Goal: Communication & Community: Answer question/provide support

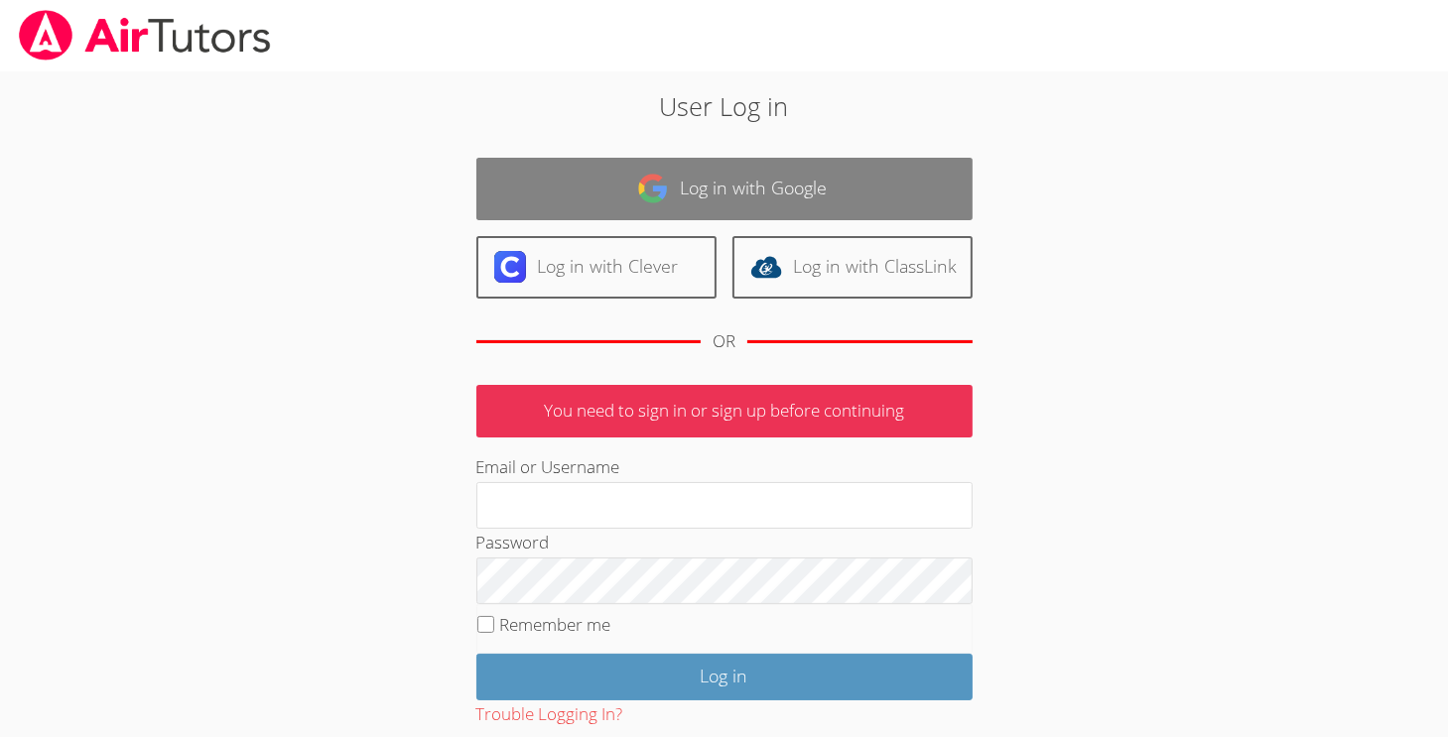
click at [576, 196] on link "Log in with Google" at bounding box center [724, 189] width 496 height 63
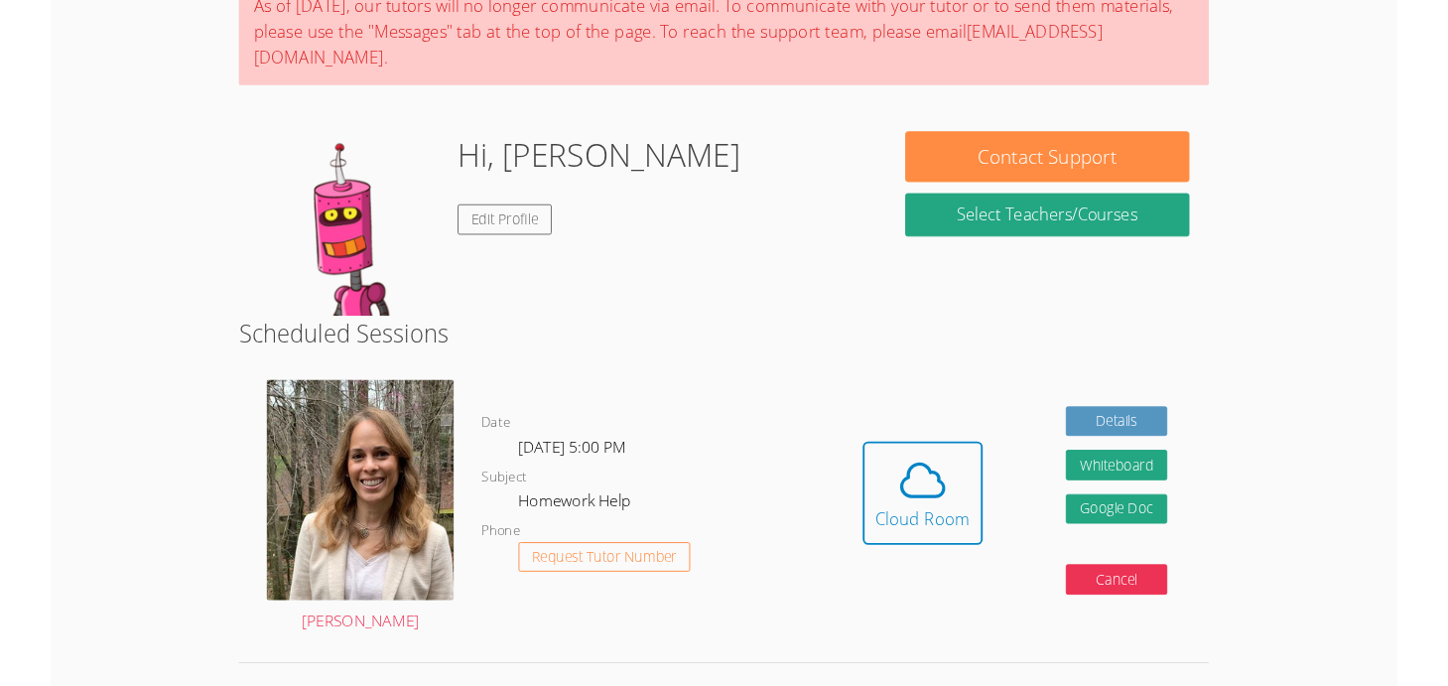
scroll to position [183, 0]
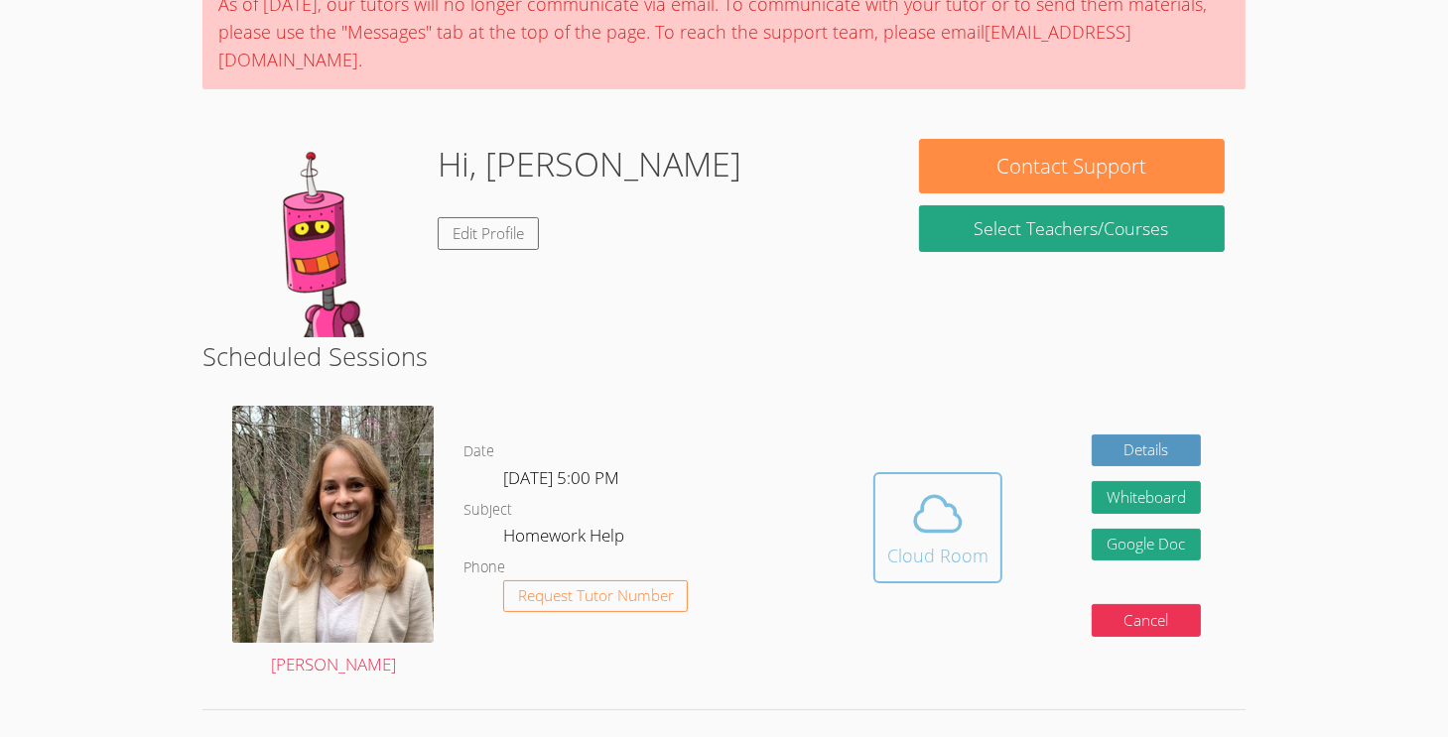
click at [904, 542] on div "Cloud Room" at bounding box center [937, 556] width 101 height 28
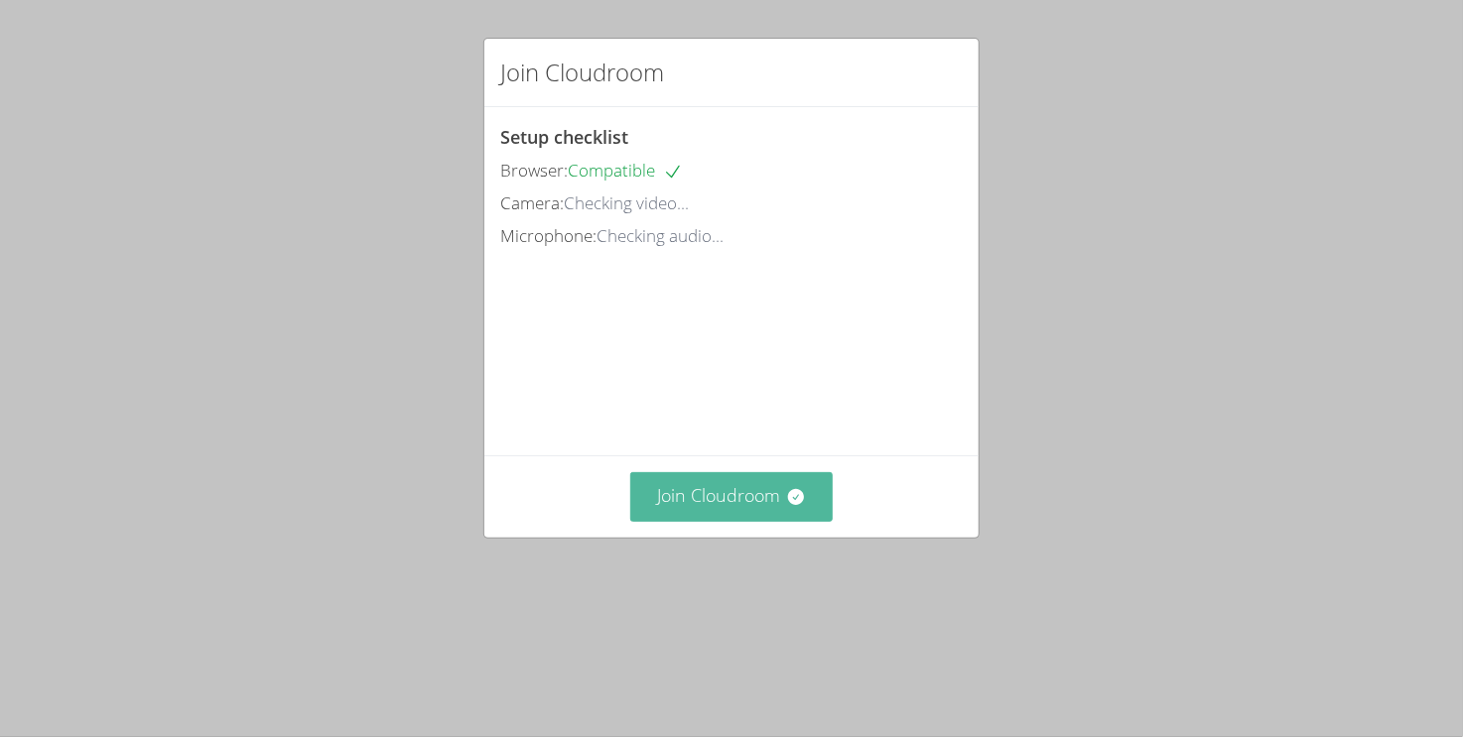
click at [697, 521] on button "Join Cloudroom" at bounding box center [731, 496] width 203 height 49
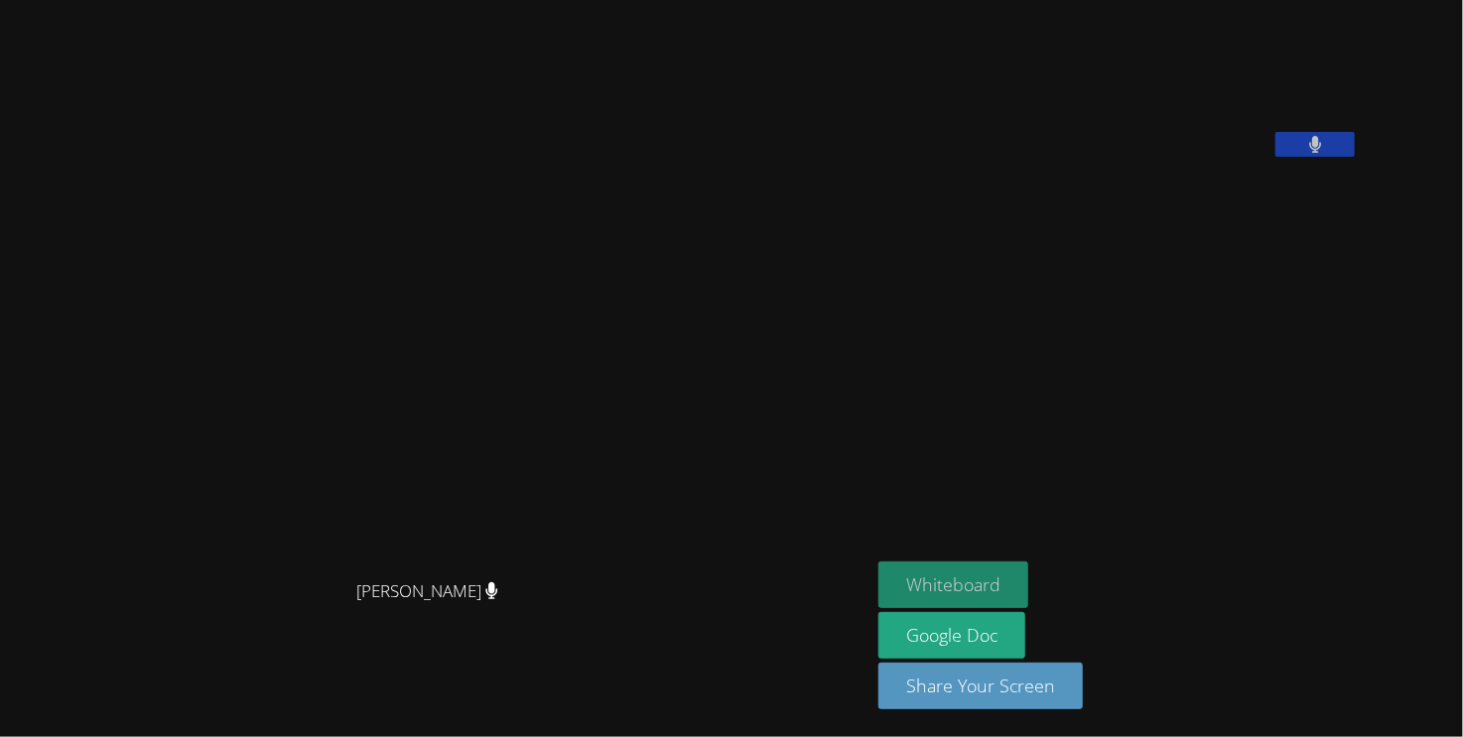
click at [1028, 583] on button "Whiteboard" at bounding box center [953, 585] width 150 height 47
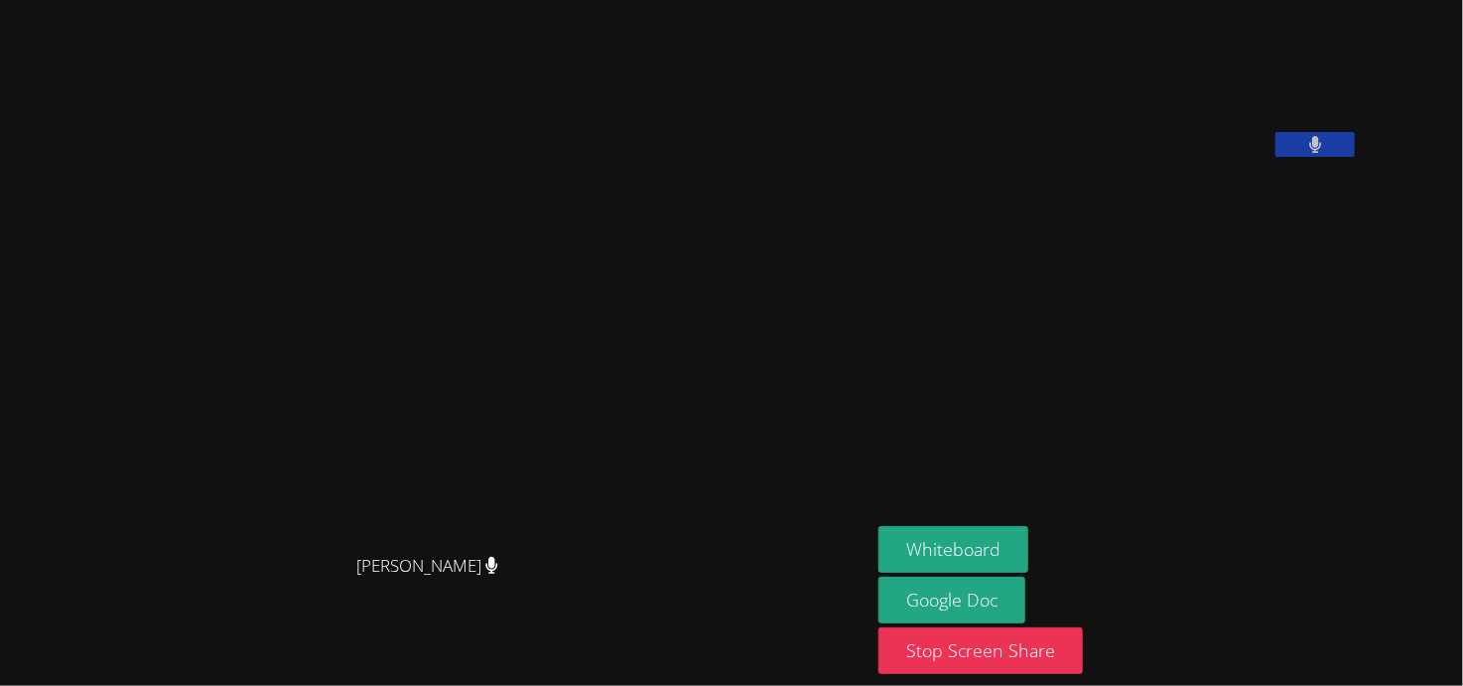
click at [1355, 157] on button at bounding box center [1314, 144] width 79 height 25
click at [1326, 153] on icon at bounding box center [1315, 144] width 21 height 17
click at [1322, 153] on icon at bounding box center [1315, 144] width 13 height 17
click at [1326, 153] on icon at bounding box center [1315, 144] width 21 height 17
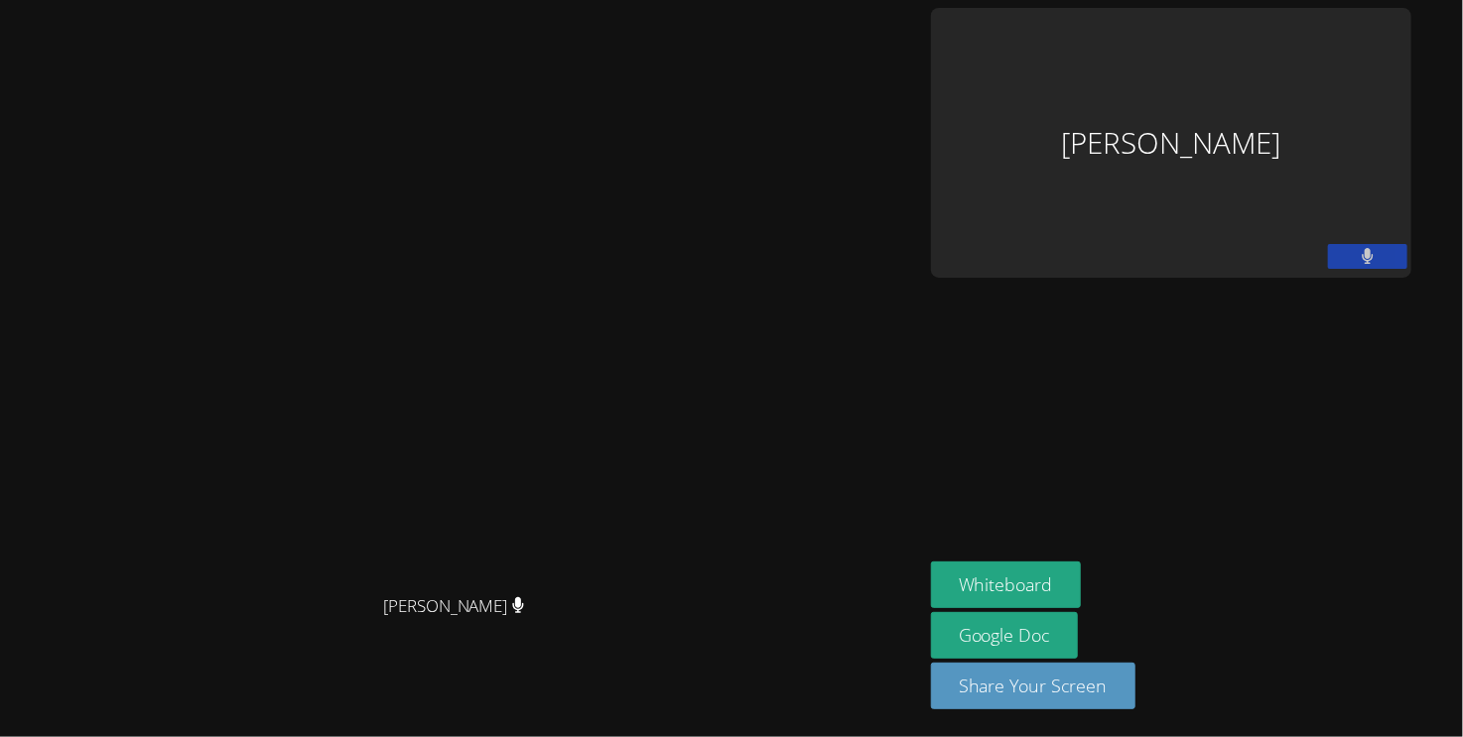
click at [1325, 125] on div "Keoni Rizzo" at bounding box center [1171, 143] width 480 height 270
click at [1136, 681] on button "Share Your Screen" at bounding box center [1033, 686] width 204 height 47
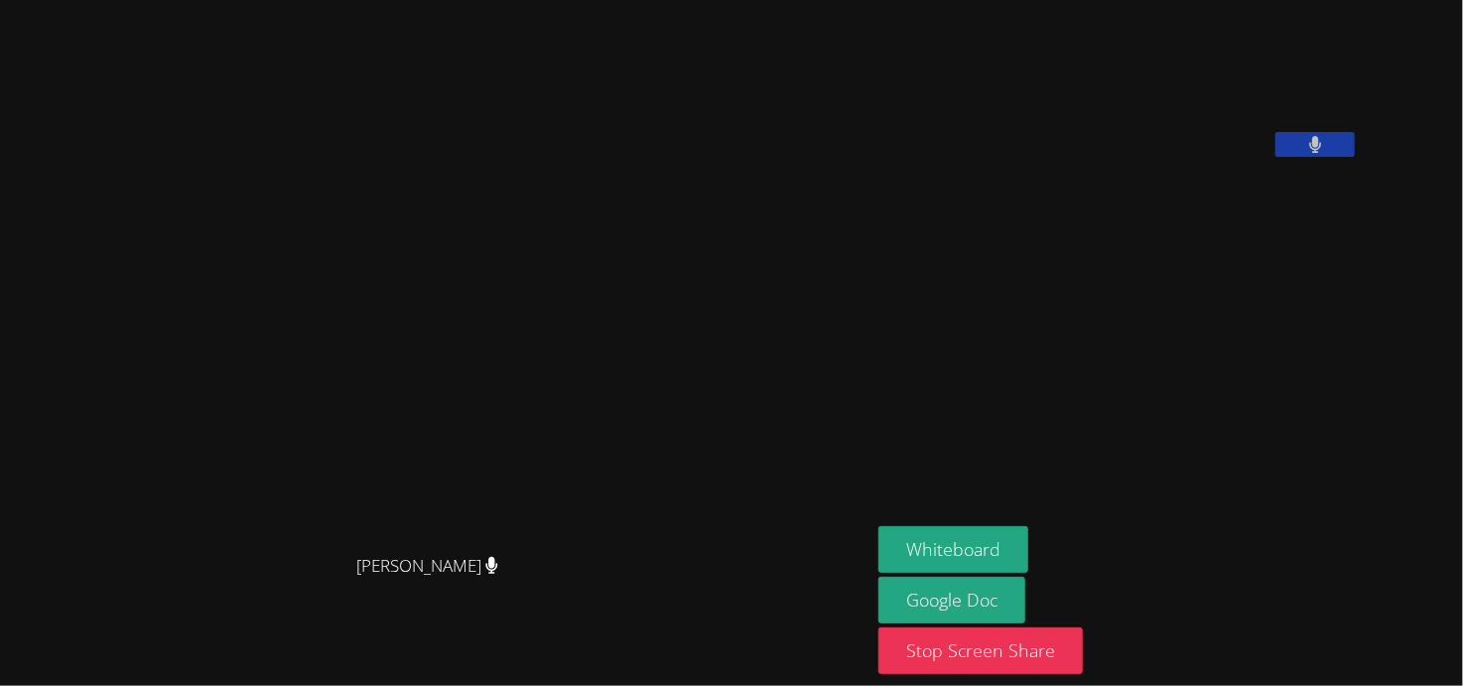
click at [1322, 153] on icon at bounding box center [1315, 144] width 13 height 17
click at [1355, 157] on button at bounding box center [1314, 144] width 79 height 25
click at [1176, 15] on video at bounding box center [1027, 82] width 298 height 149
click at [1176, 65] on video at bounding box center [1027, 82] width 298 height 149
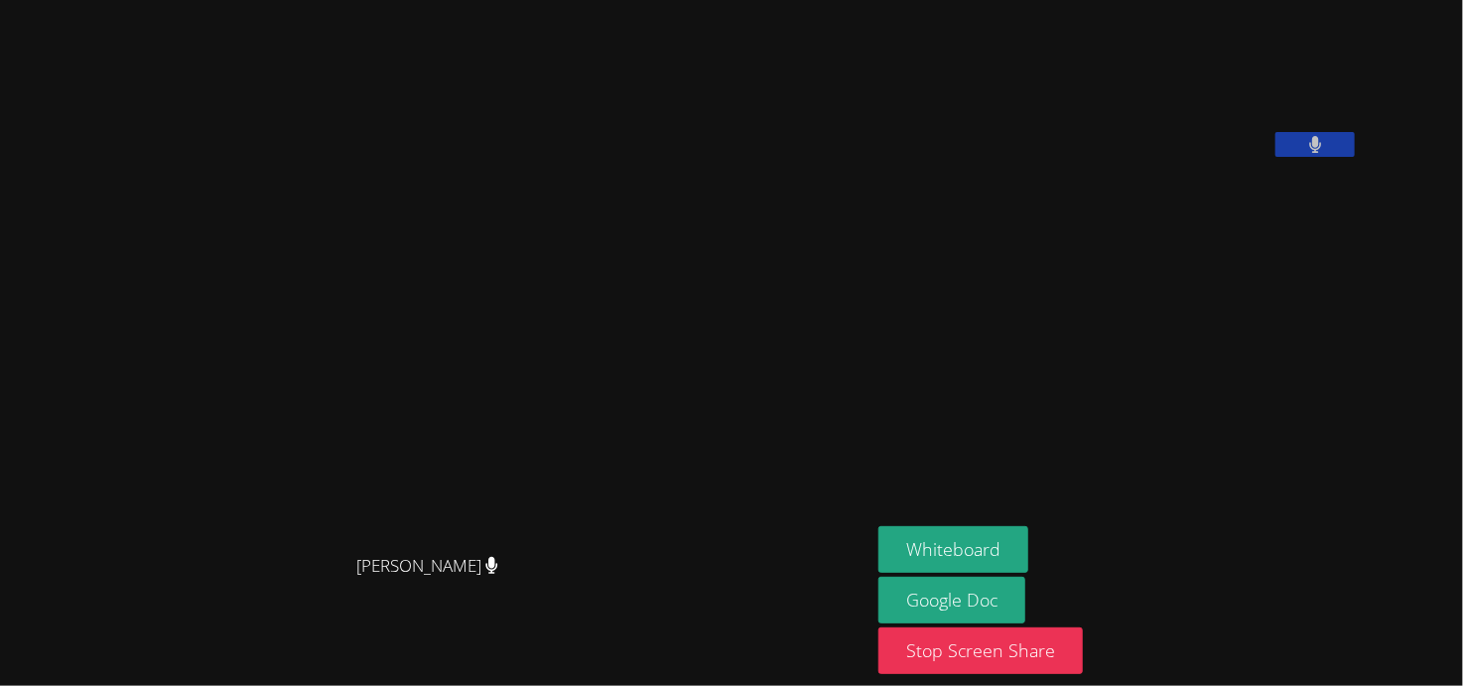
click at [1176, 52] on video at bounding box center [1027, 82] width 298 height 149
click at [1176, 45] on video at bounding box center [1027, 82] width 298 height 149
click at [1036, 639] on button "Stop Screen Share" at bounding box center [980, 650] width 204 height 47
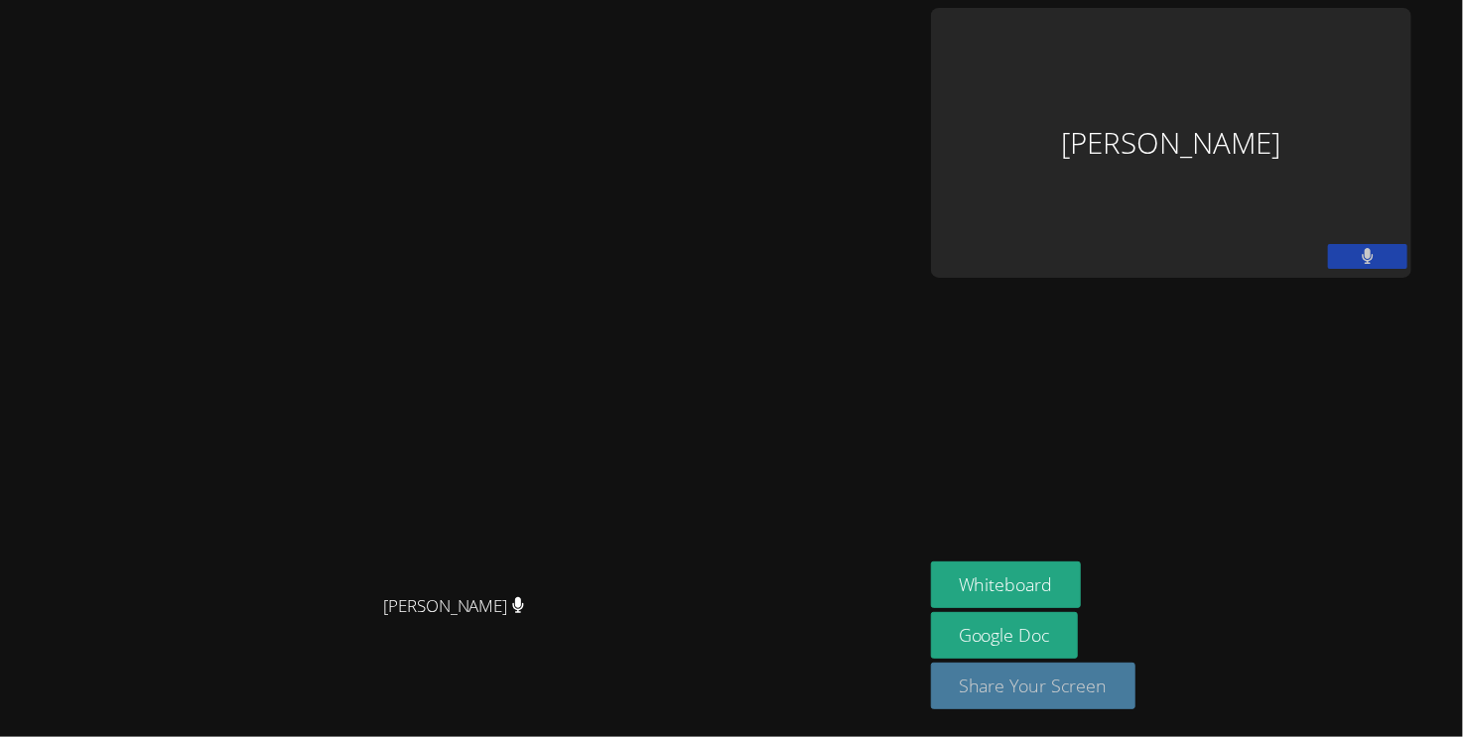
click at [1136, 684] on button "Share Your Screen" at bounding box center [1033, 686] width 204 height 47
click at [1411, 90] on div "Keoni Rizzo" at bounding box center [1171, 143] width 480 height 270
click at [1396, 116] on div "Keoni Rizzo" at bounding box center [1171, 143] width 480 height 270
click at [316, 198] on video at bounding box center [461, 328] width 907 height 510
click at [1337, 161] on div "Keoni Rizzo" at bounding box center [1171, 143] width 480 height 270
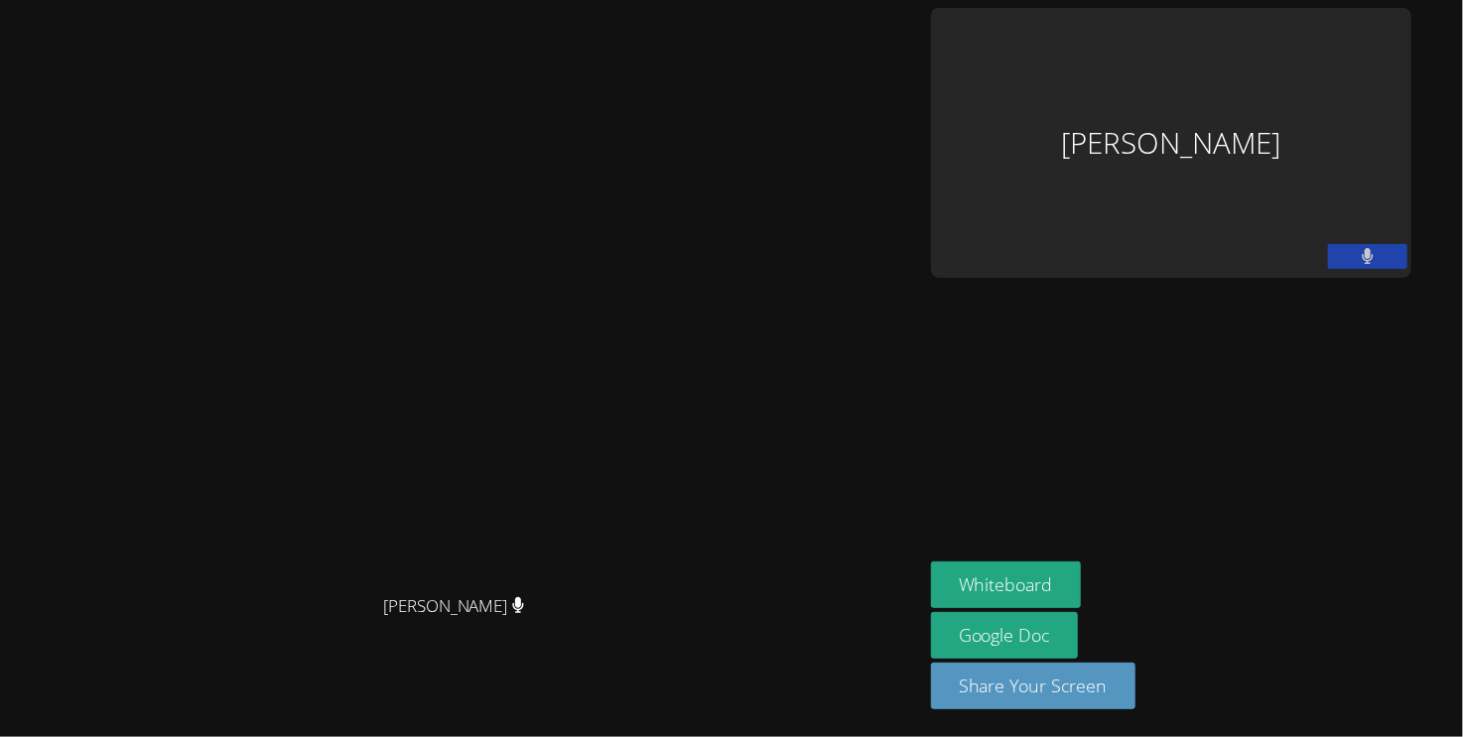
click at [1286, 86] on div "Keoni Rizzo" at bounding box center [1171, 143] width 480 height 270
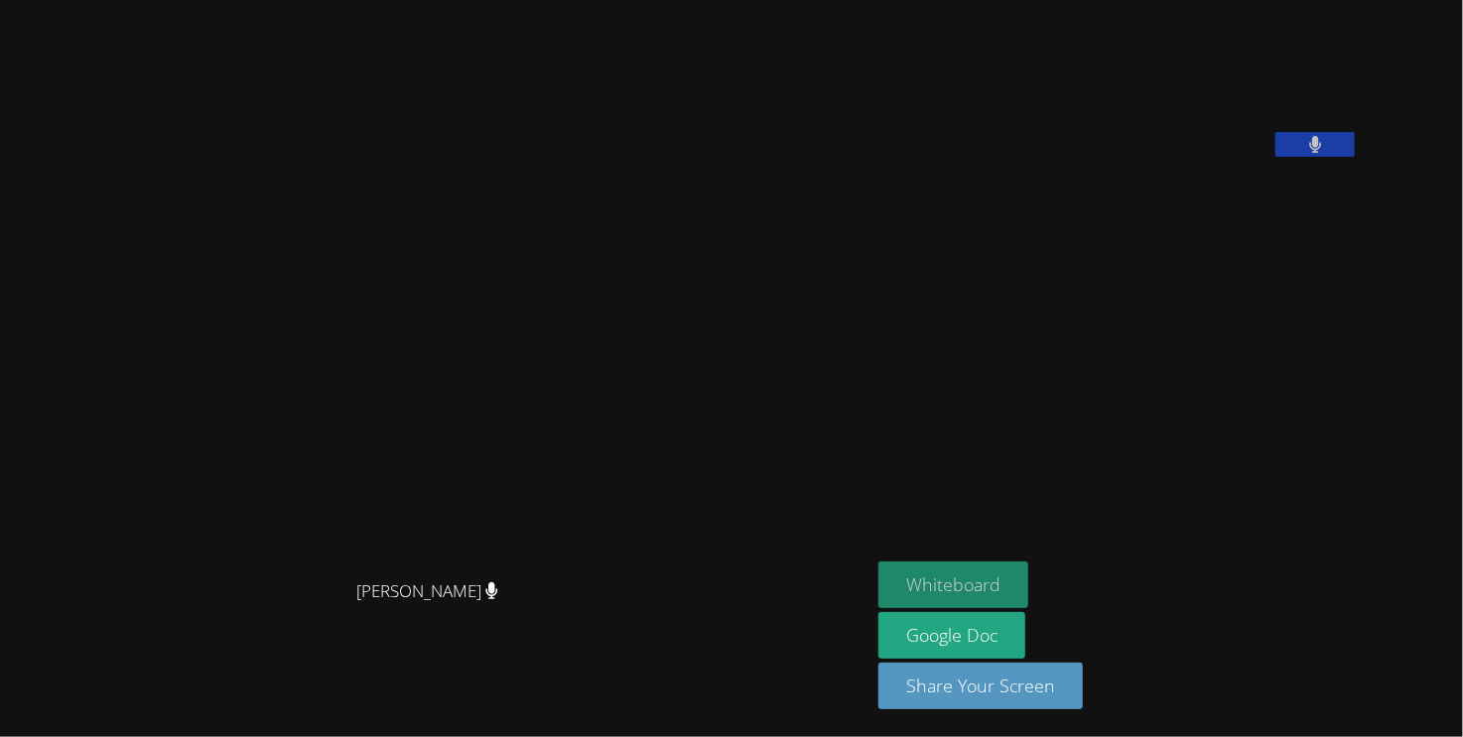
click at [1028, 579] on button "Whiteboard" at bounding box center [953, 585] width 150 height 47
click at [1367, 293] on aside "Keoni Rizzo Whiteboard Google Doc Share Your Screen" at bounding box center [1119, 368] width 496 height 737
click at [1355, 157] on button at bounding box center [1314, 144] width 79 height 25
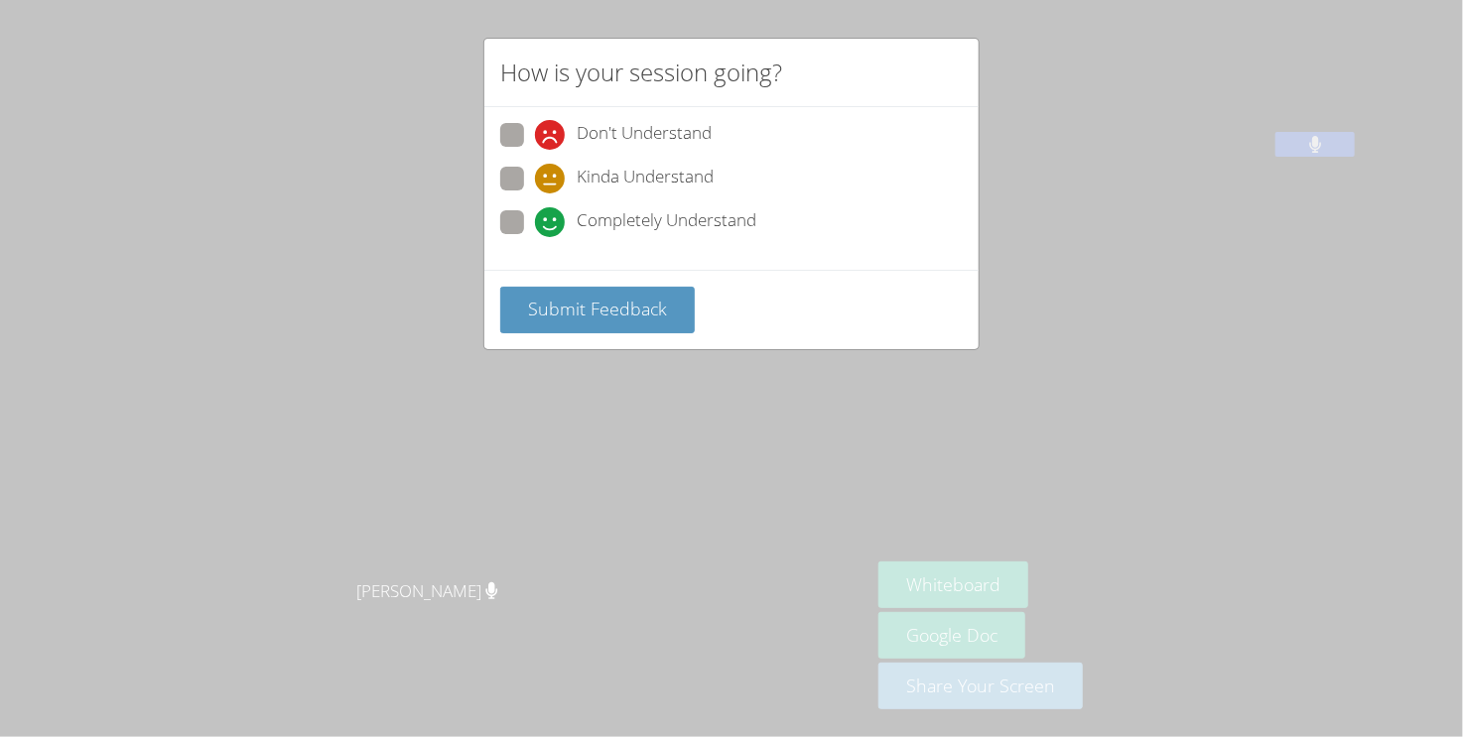
click at [561, 222] on icon at bounding box center [550, 222] width 30 height 30
click at [552, 222] on input "Completely Understand" at bounding box center [543, 218] width 17 height 17
radio input "true"
click at [588, 301] on span "Submit Feedback" at bounding box center [597, 309] width 139 height 24
